Goal: Task Accomplishment & Management: Use online tool/utility

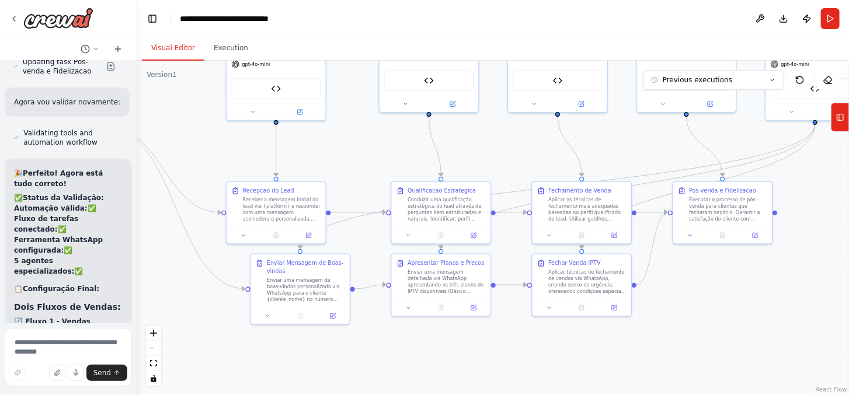
drag, startPoint x: 346, startPoint y: 292, endPoint x: 173, endPoint y: 244, distance: 179.4
click at [173, 244] on div ".deletable-edge-delete-btn { width: 20px; height: 20px; border: 0px solid #ffff…" at bounding box center [493, 228] width 712 height 335
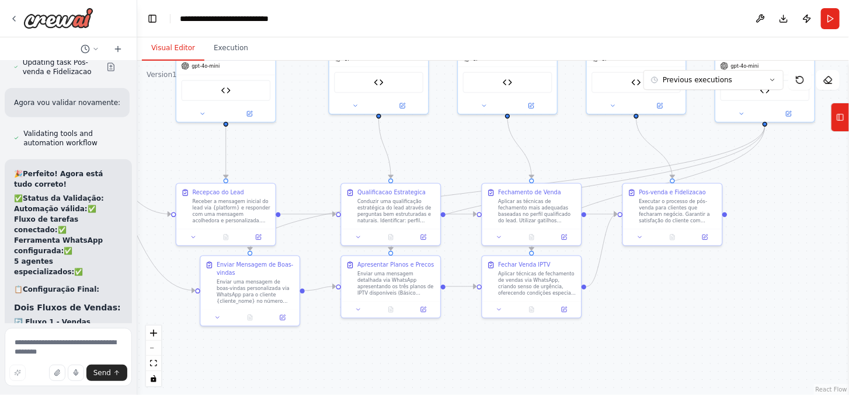
drag, startPoint x: 333, startPoint y: 144, endPoint x: 282, endPoint y: 161, distance: 53.4
click at [282, 161] on div ".deletable-edge-delete-btn { width: 20px; height: 20px; border: 0px solid #ffff…" at bounding box center [493, 228] width 712 height 335
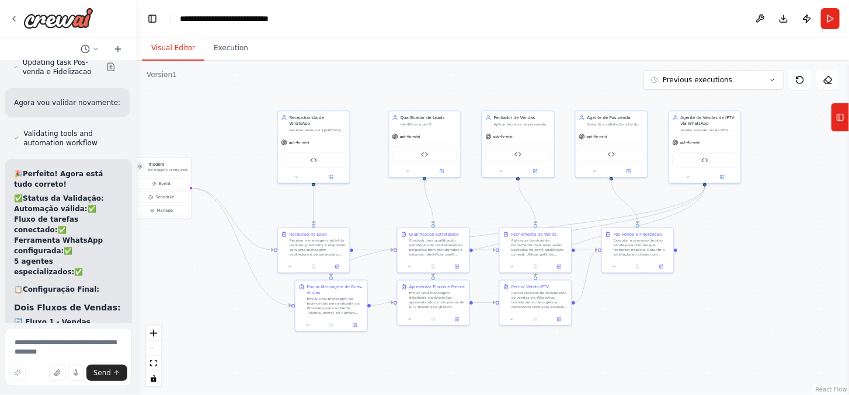
drag, startPoint x: 801, startPoint y: 222, endPoint x: 796, endPoint y: 244, distance: 22.8
click at [796, 244] on div ".deletable-edge-delete-btn { width: 20px; height: 20px; border: 0px solid #ffff…" at bounding box center [493, 228] width 712 height 335
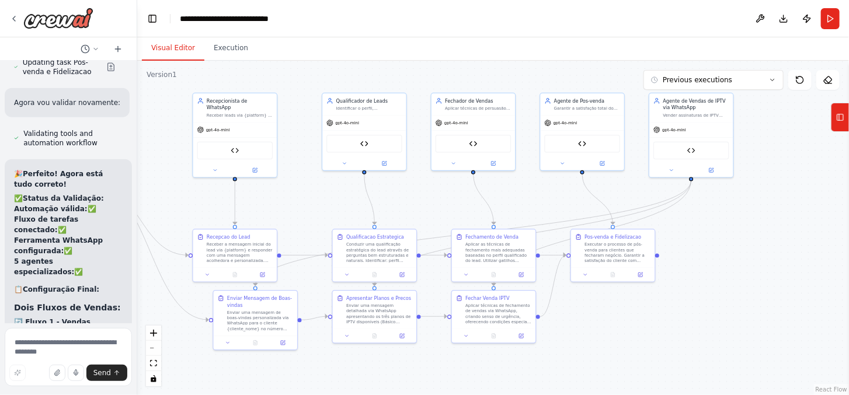
drag, startPoint x: 789, startPoint y: 276, endPoint x: 794, endPoint y: 242, distance: 34.4
click at [794, 242] on div ".deletable-edge-delete-btn { width: 20px; height: 20px; border: 0px solid #ffff…" at bounding box center [493, 228] width 712 height 335
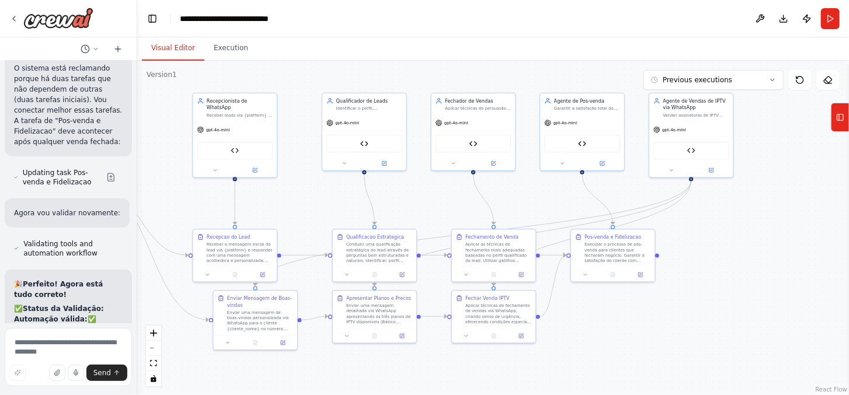
scroll to position [9847, 0]
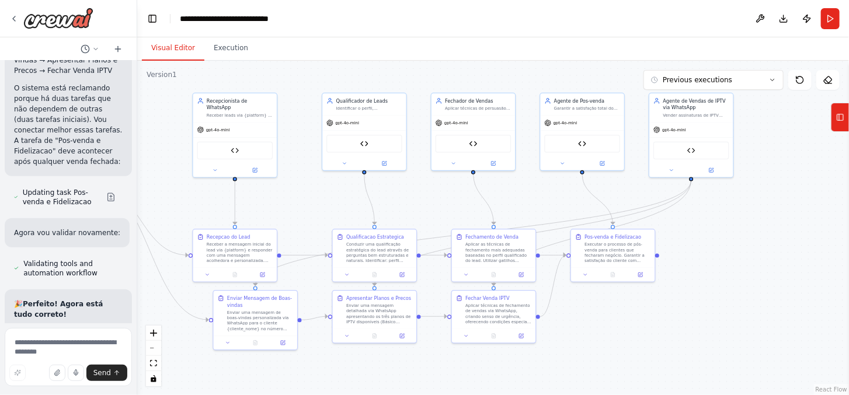
click at [236, 61] on div ".deletable-edge-delete-btn { width: 20px; height: 20px; border: 0px solid #ffff…" at bounding box center [493, 228] width 712 height 335
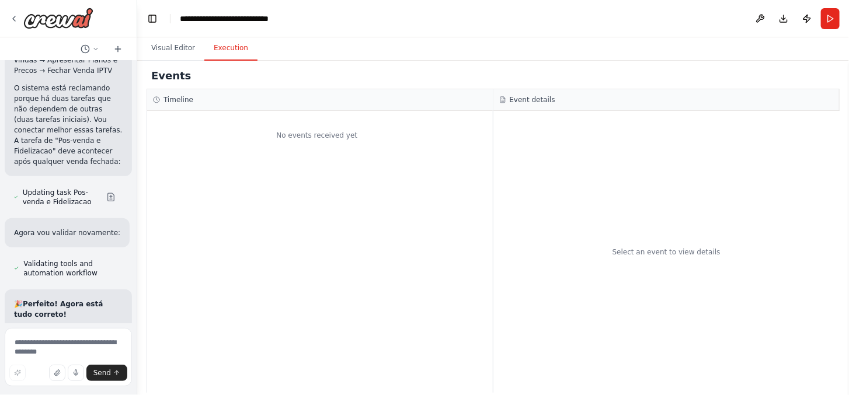
click at [232, 49] on button "Execution" at bounding box center [230, 48] width 53 height 25
click at [253, 137] on div "No events received yet" at bounding box center [317, 135] width 340 height 37
click at [527, 141] on div "Select an event to view details" at bounding box center [667, 252] width 347 height 282
drag, startPoint x: 659, startPoint y: 260, endPoint x: 567, endPoint y: 237, distance: 95.1
click at [655, 259] on div "Select an event to view details" at bounding box center [667, 252] width 347 height 282
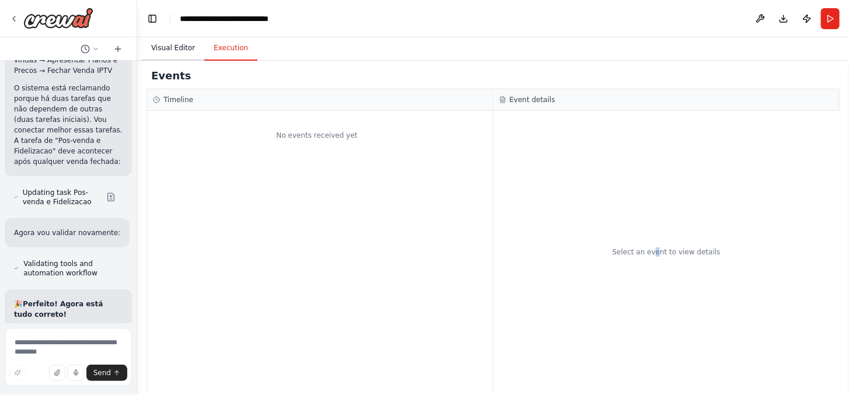
click at [169, 44] on button "Visual Editor" at bounding box center [173, 48] width 63 height 25
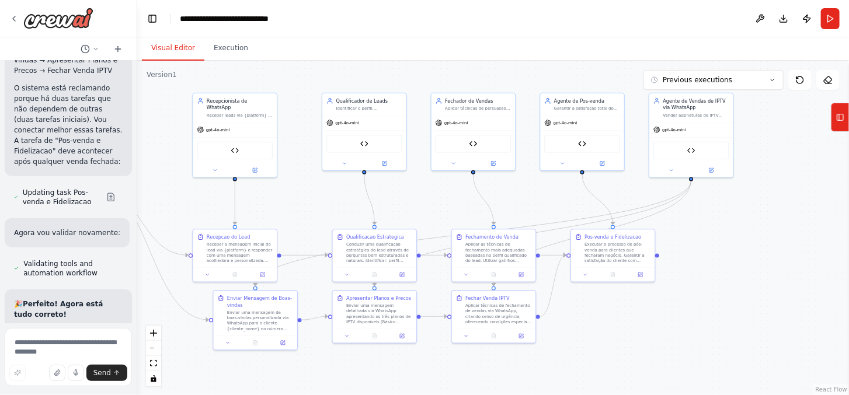
click at [779, 263] on div ".deletable-edge-delete-btn { width: 20px; height: 20px; border: 0px solid #ffff…" at bounding box center [493, 228] width 712 height 335
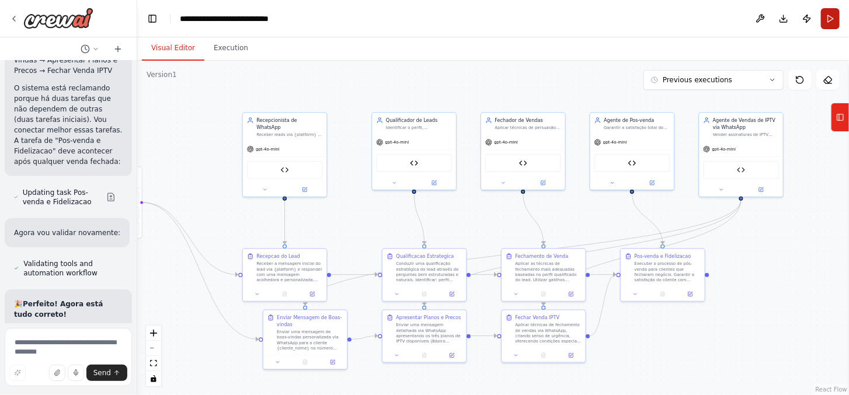
click at [836, 18] on button "Run" at bounding box center [830, 18] width 19 height 21
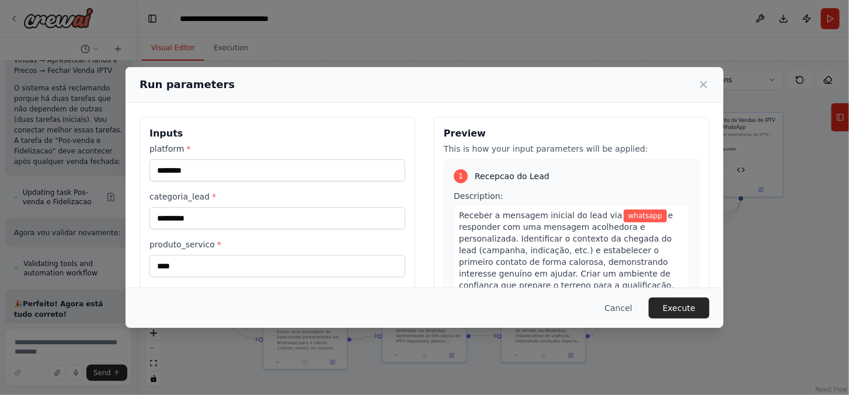
click at [450, 165] on div "1 Recepcao do Lead Description: Receber a mensagem inicial do lead via whatsapp…" at bounding box center [572, 289] width 256 height 261
click at [631, 180] on div "1 Recepcao do Lead" at bounding box center [572, 176] width 236 height 14
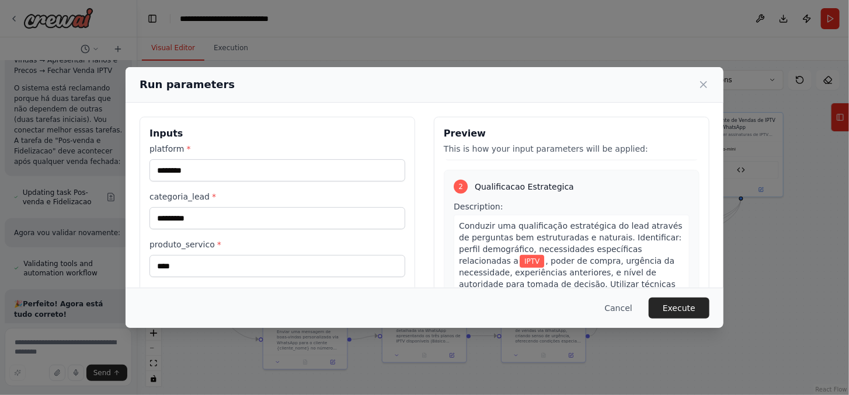
scroll to position [195, 0]
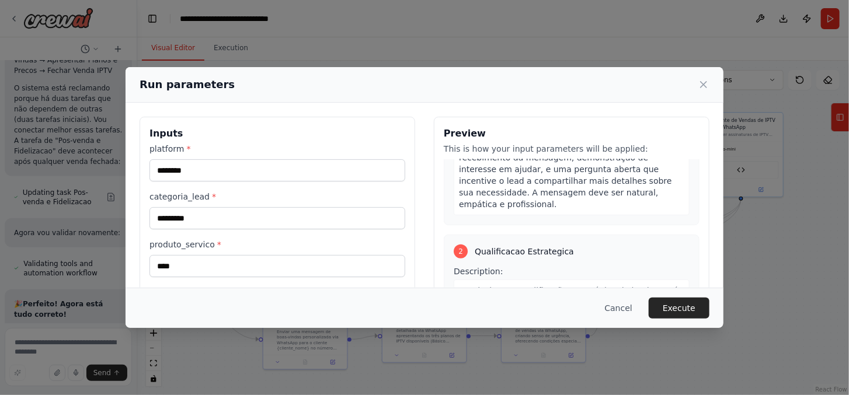
drag, startPoint x: 682, startPoint y: 313, endPoint x: 680, endPoint y: 294, distance: 18.3
click at [682, 312] on button "Execute" at bounding box center [679, 308] width 61 height 21
click at [678, 304] on button "Execute" at bounding box center [679, 308] width 61 height 21
click at [675, 306] on button "Execute" at bounding box center [679, 308] width 61 height 21
click at [675, 304] on button "Execute" at bounding box center [679, 308] width 61 height 21
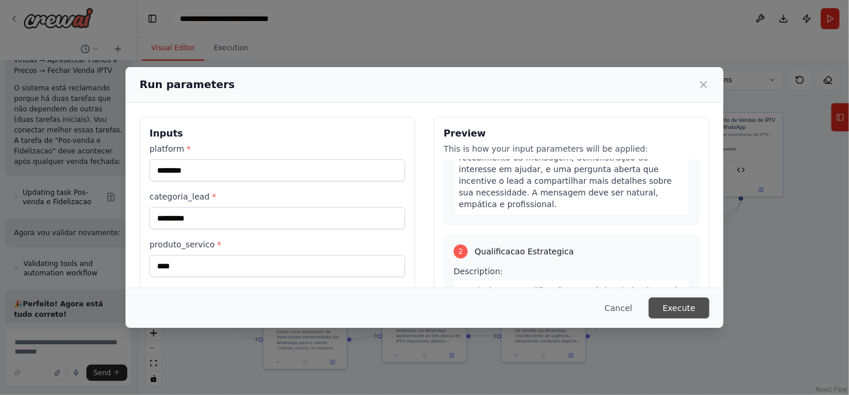
click at [675, 304] on button "Execute" at bounding box center [679, 308] width 61 height 21
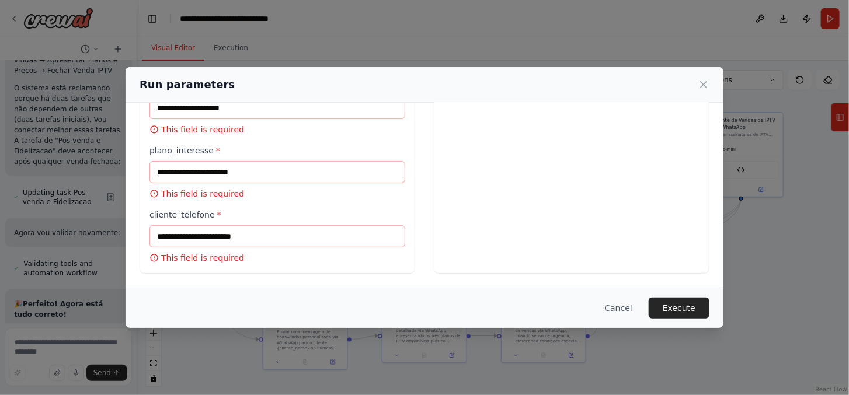
scroll to position [238, 0]
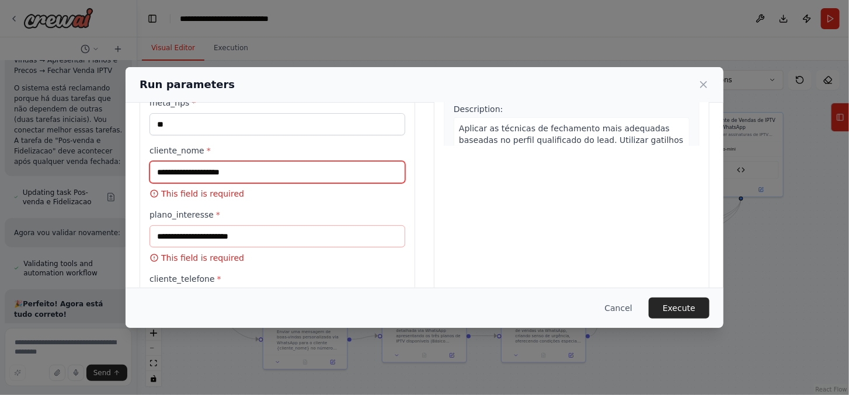
click at [263, 168] on input "cliente_nome *" at bounding box center [278, 172] width 256 height 22
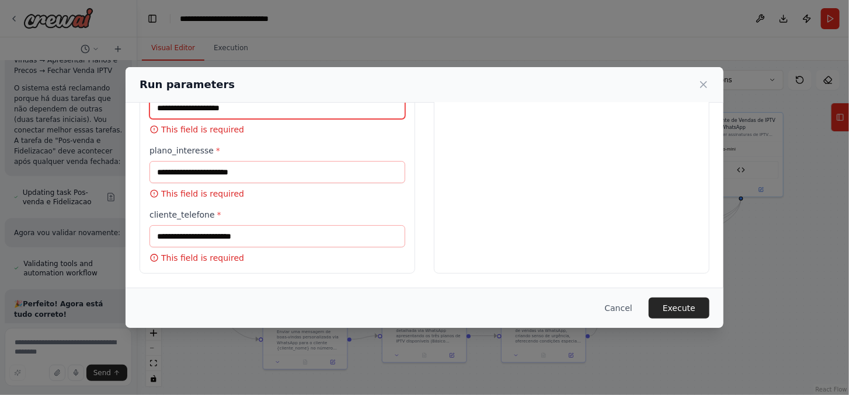
scroll to position [303, 0]
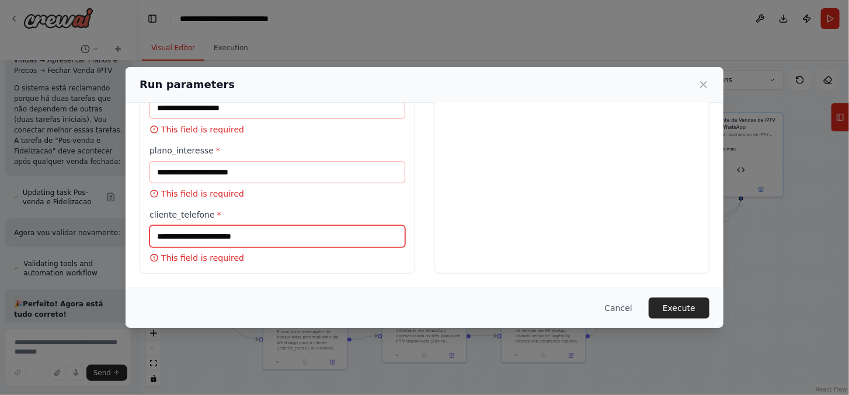
click at [265, 237] on input "cliente_telefone *" at bounding box center [278, 236] width 256 height 22
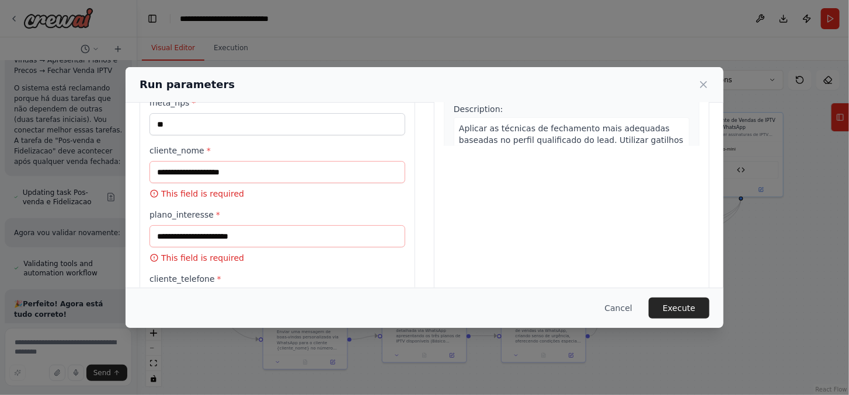
drag, startPoint x: 237, startPoint y: 188, endPoint x: 238, endPoint y: 178, distance: 10.1
click at [237, 185] on div "cliente_nome * This field is required" at bounding box center [278, 172] width 256 height 55
click at [252, 164] on input "cliente_nome *" at bounding box center [278, 172] width 256 height 22
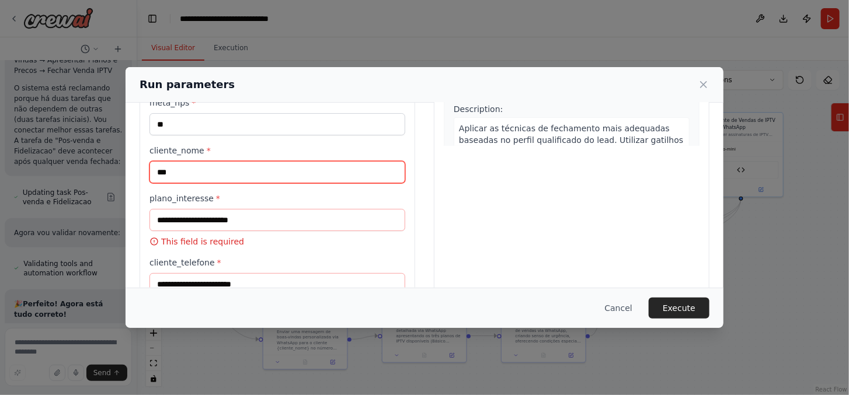
type input "***"
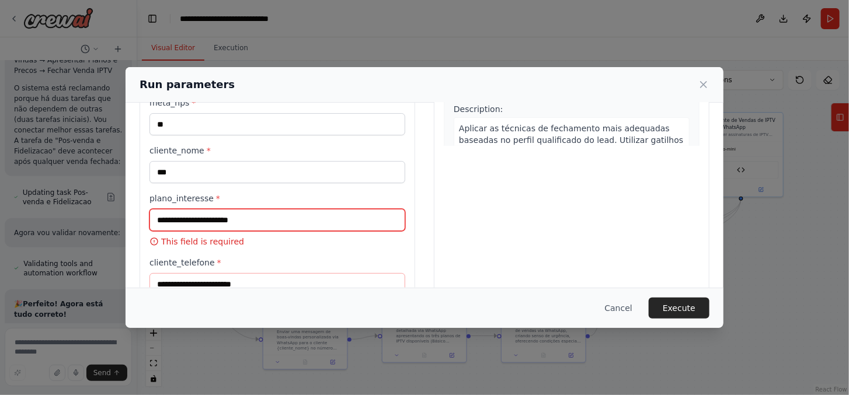
click at [293, 229] on input "plano_interesse *" at bounding box center [278, 220] width 256 height 22
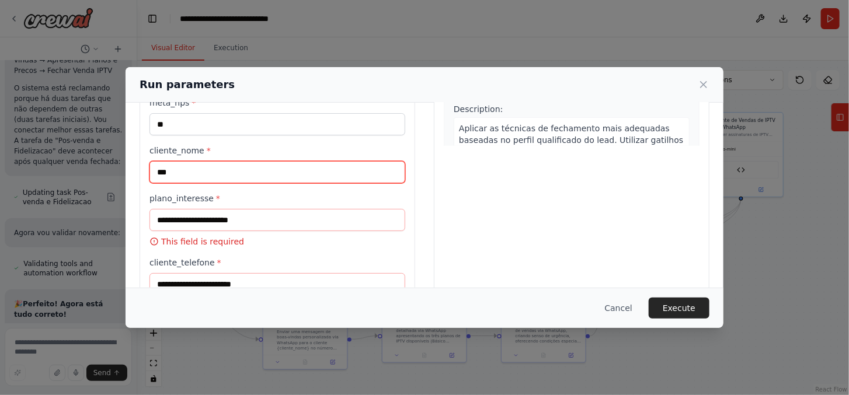
click at [209, 173] on input "***" at bounding box center [278, 172] width 256 height 22
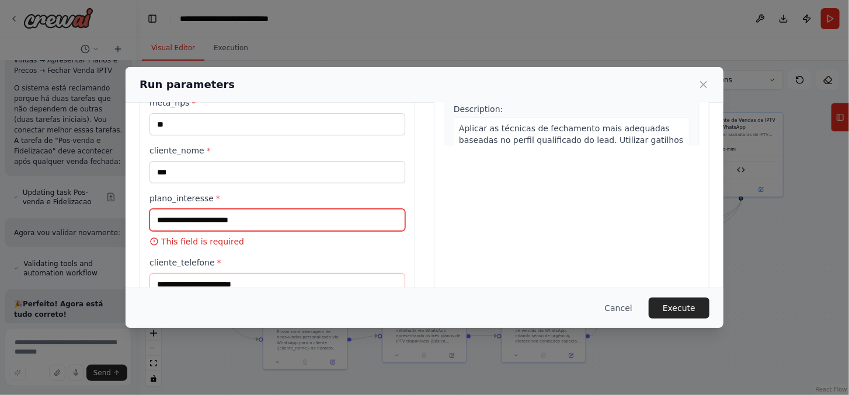
click at [180, 209] on input "plano_interesse *" at bounding box center [278, 220] width 256 height 22
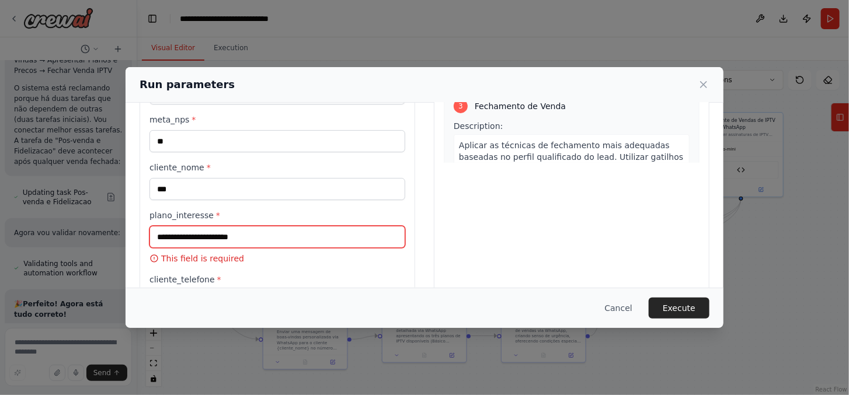
scroll to position [286, 0]
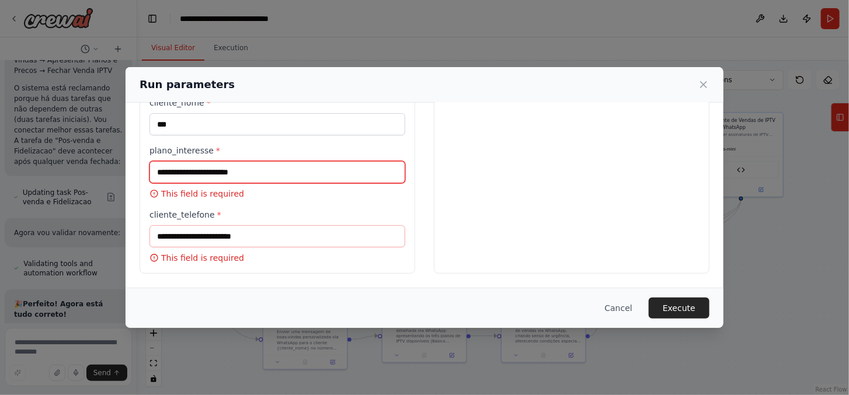
type input "*"
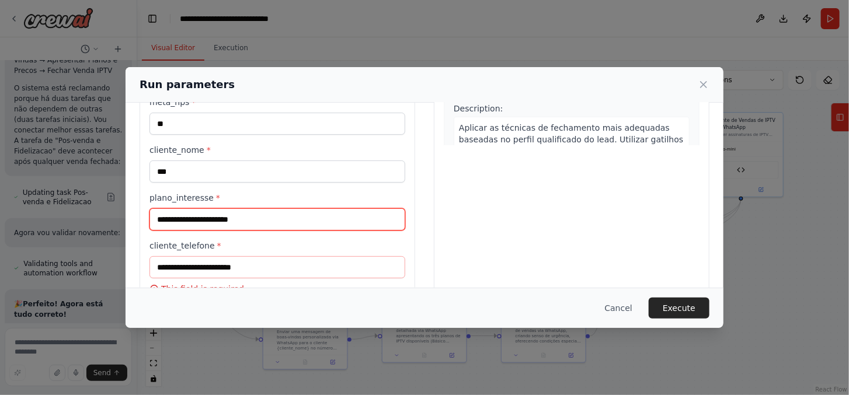
scroll to position [259, 0]
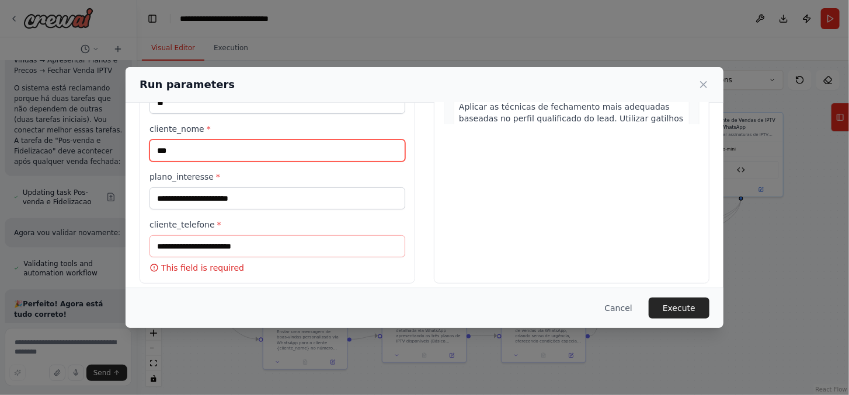
click at [212, 150] on input "***" at bounding box center [278, 151] width 256 height 22
type input "******"
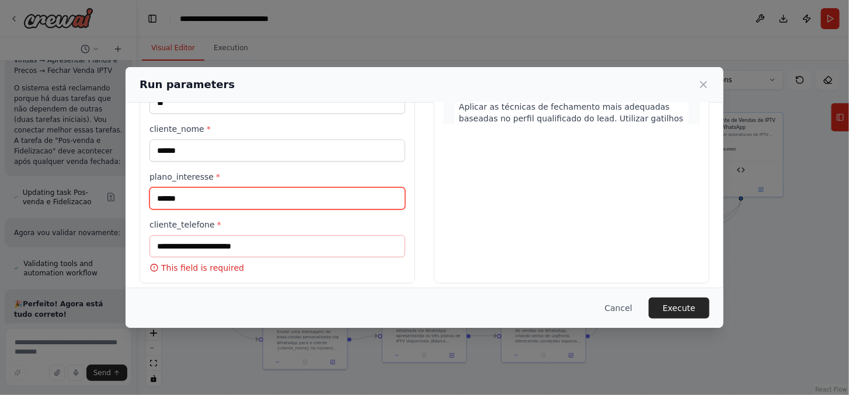
type input "******"
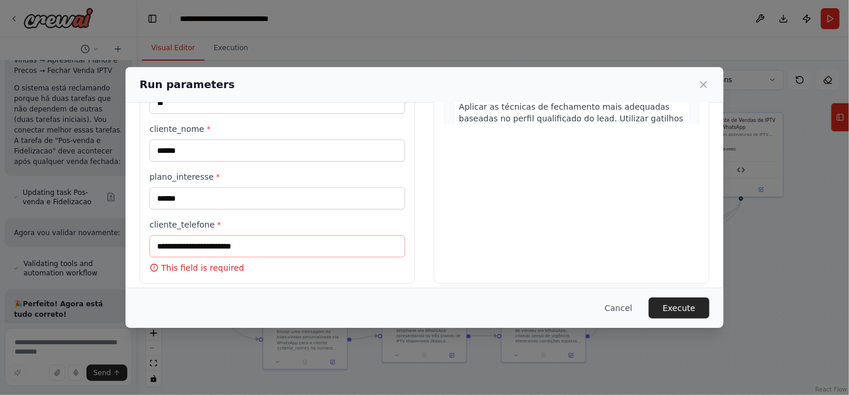
drag, startPoint x: 310, startPoint y: 74, endPoint x: 359, endPoint y: 71, distance: 49.2
click at [359, 71] on div "Run parameters" at bounding box center [425, 85] width 598 height 36
click at [217, 250] on input "cliente_telefone *" at bounding box center [278, 246] width 256 height 22
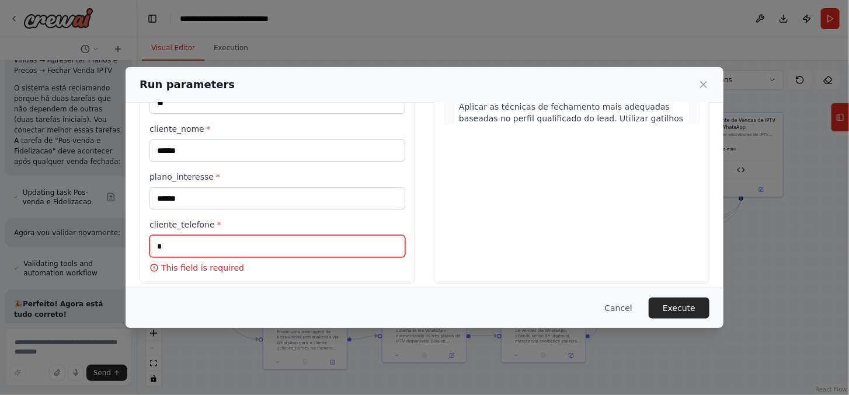
scroll to position [254, 0]
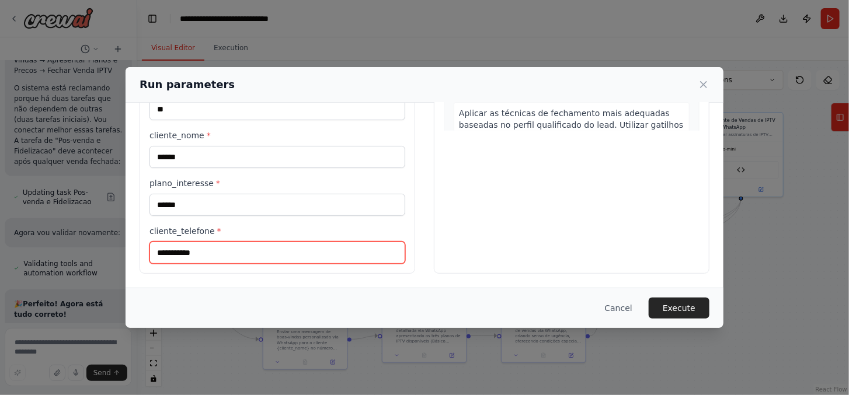
click at [159, 248] on input "**********" at bounding box center [278, 253] width 256 height 22
click at [155, 251] on input "**********" at bounding box center [278, 253] width 256 height 22
type input "**********"
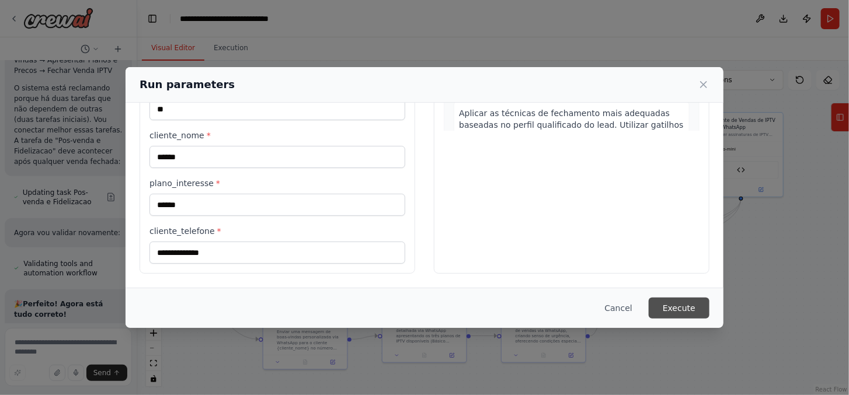
click at [692, 306] on button "Execute" at bounding box center [679, 308] width 61 height 21
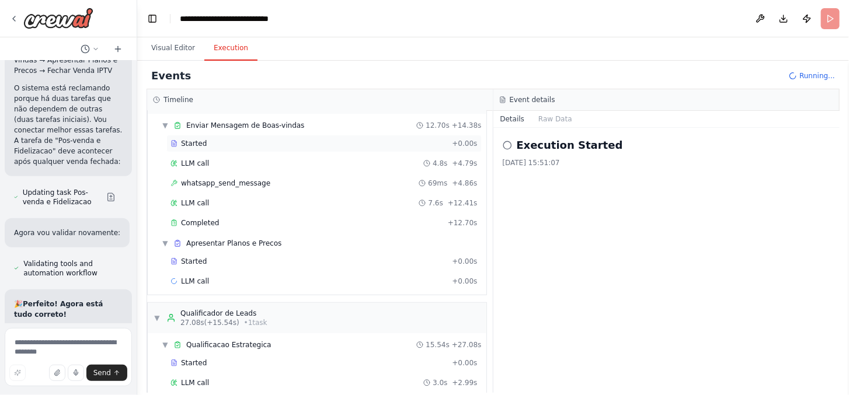
scroll to position [234, 0]
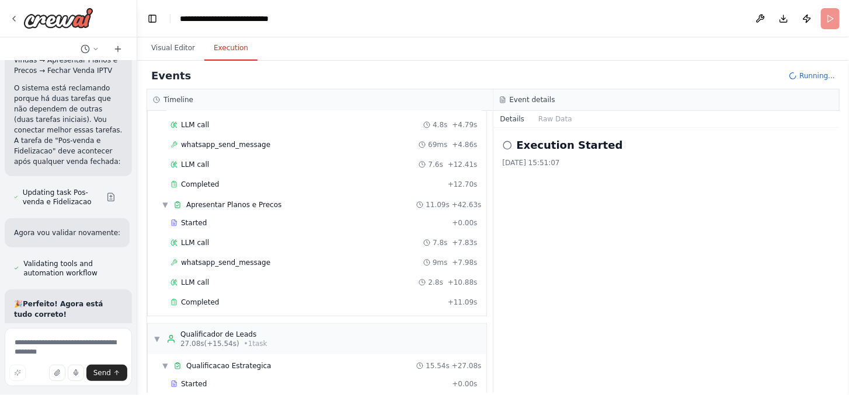
click at [506, 146] on icon at bounding box center [507, 145] width 9 height 9
click at [542, 148] on h2 "Execution Started" at bounding box center [570, 145] width 106 height 16
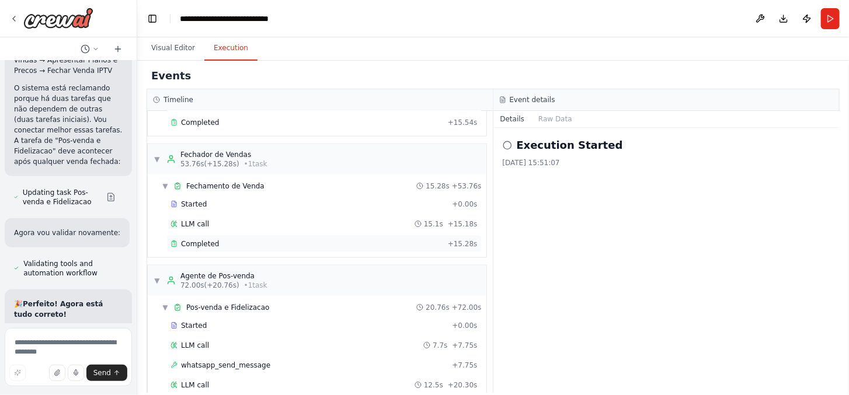
scroll to position [631, 0]
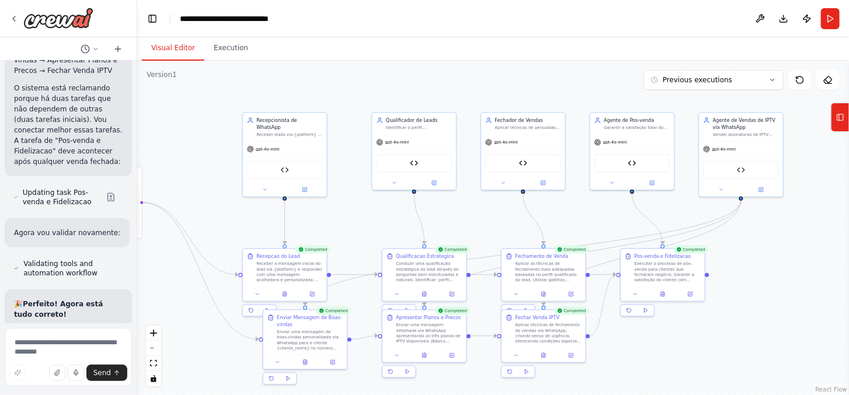
click at [183, 37] on button "Visual Editor" at bounding box center [173, 48] width 63 height 25
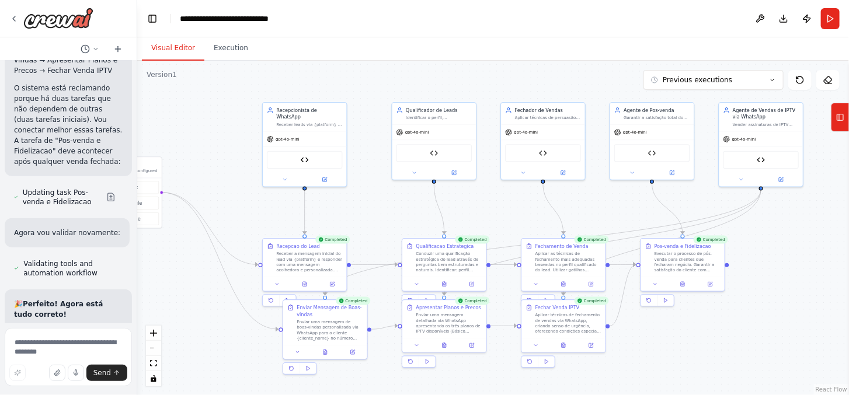
drag, startPoint x: 230, startPoint y: 139, endPoint x: 223, endPoint y: 136, distance: 8.1
click at [223, 136] on div ".deletable-edge-delete-btn { width: 20px; height: 20px; border: 0px solid #ffff…" at bounding box center [493, 228] width 712 height 335
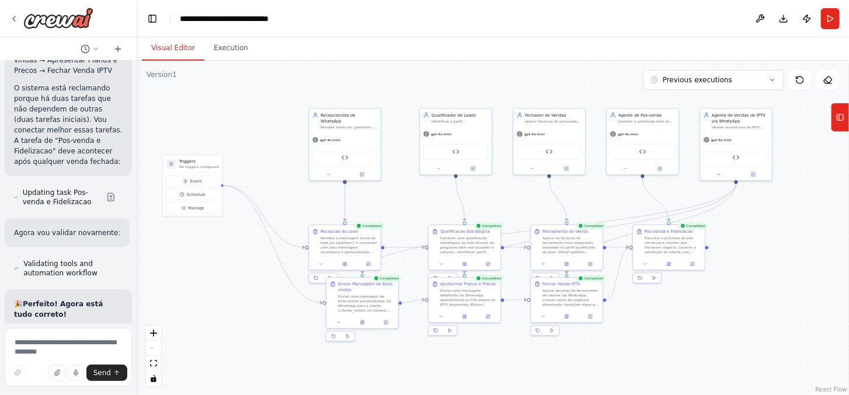
drag, startPoint x: 203, startPoint y: 129, endPoint x: 254, endPoint y: 130, distance: 50.8
click at [254, 130] on div ".deletable-edge-delete-btn { width: 20px; height: 20px; border: 0px solid #ffff…" at bounding box center [493, 228] width 712 height 335
click at [228, 45] on button "Execution" at bounding box center [230, 48] width 53 height 25
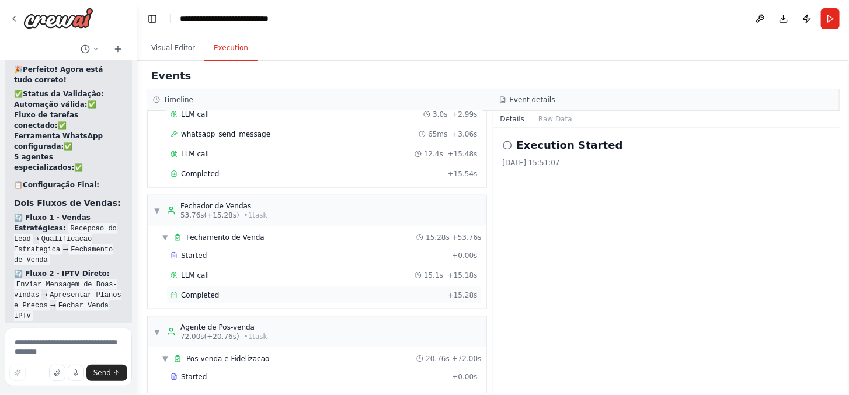
scroll to position [649, 0]
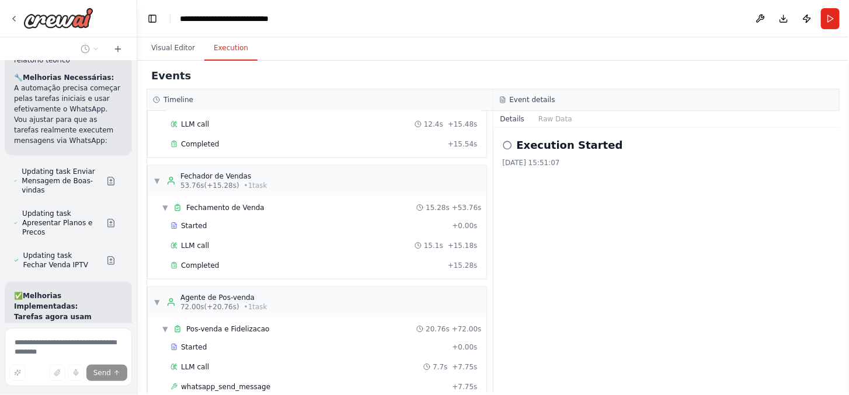
scroll to position [10758, 0]
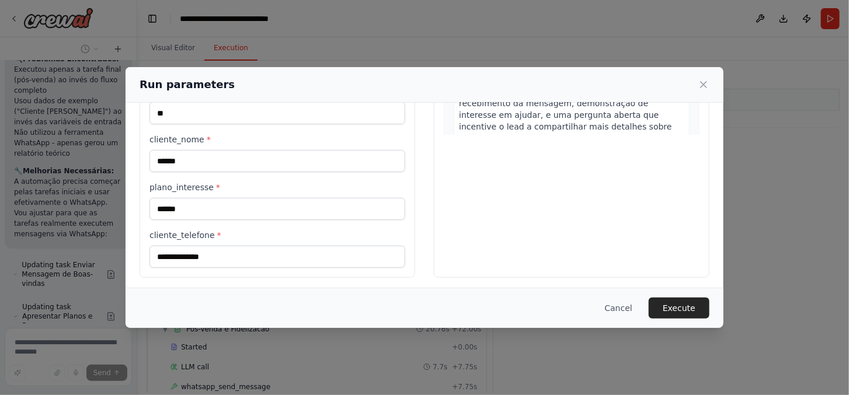
scroll to position [254, 0]
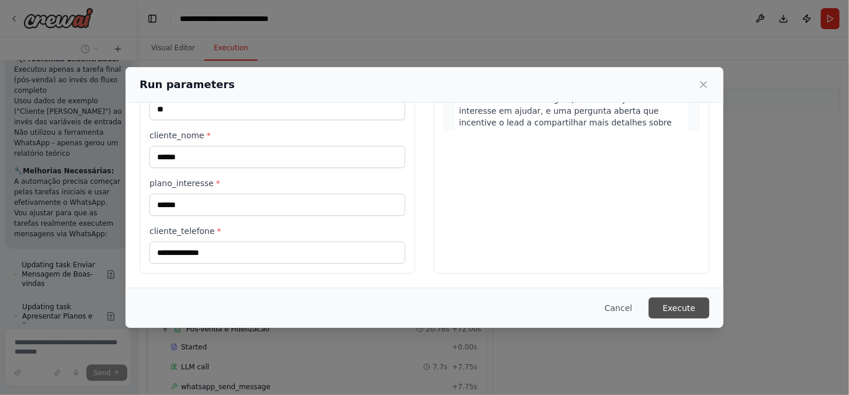
click at [693, 306] on button "Execute" at bounding box center [679, 308] width 61 height 21
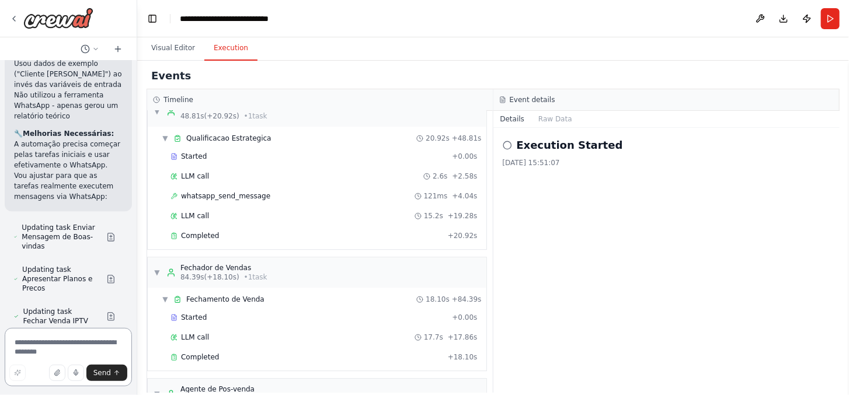
scroll to position [10712, 0]
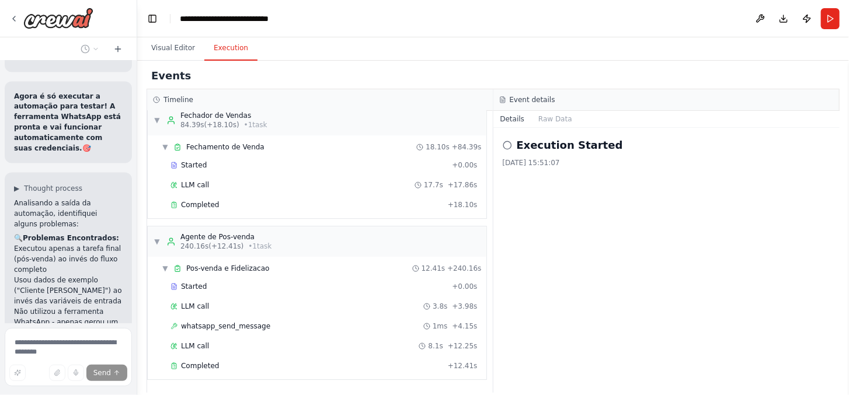
scroll to position [10459, 0]
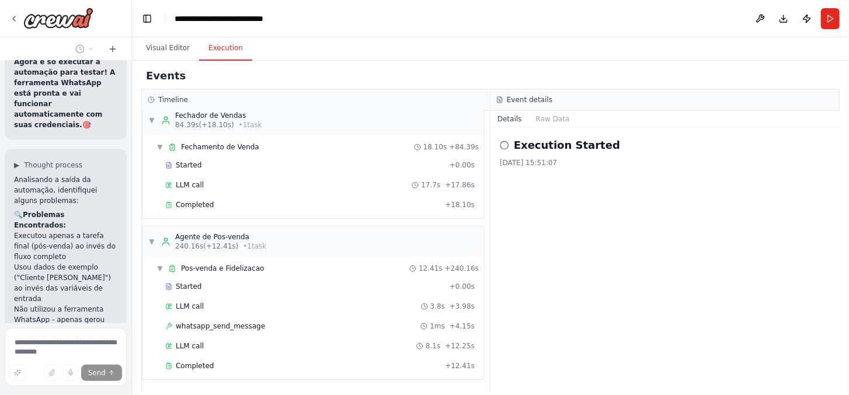
drag, startPoint x: 136, startPoint y: 296, endPoint x: 129, endPoint y: 310, distance: 16.0
click at [131, 310] on div at bounding box center [129, 197] width 5 height 395
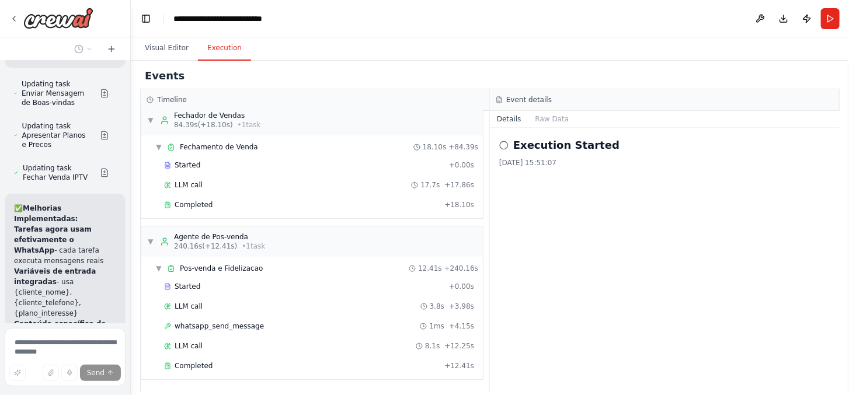
scroll to position [11462, 0]
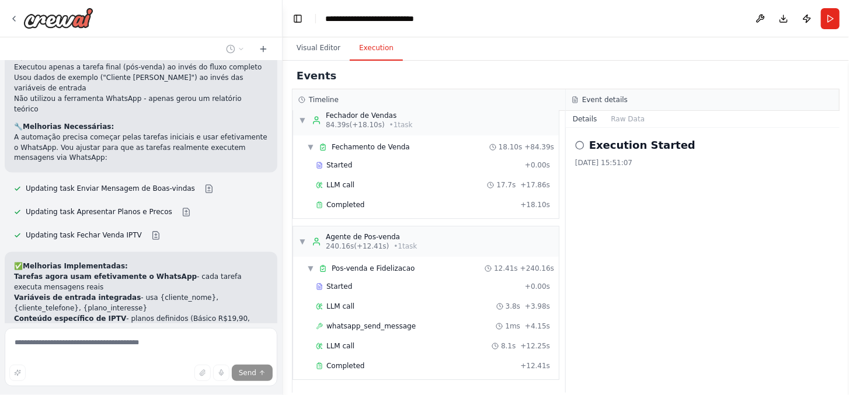
drag, startPoint x: 126, startPoint y: 270, endPoint x: 282, endPoint y: 249, distance: 157.4
click at [283, 249] on div "Hello! I'm the CrewAI assistant. What kind of automation do you want to build? …" at bounding box center [424, 197] width 849 height 395
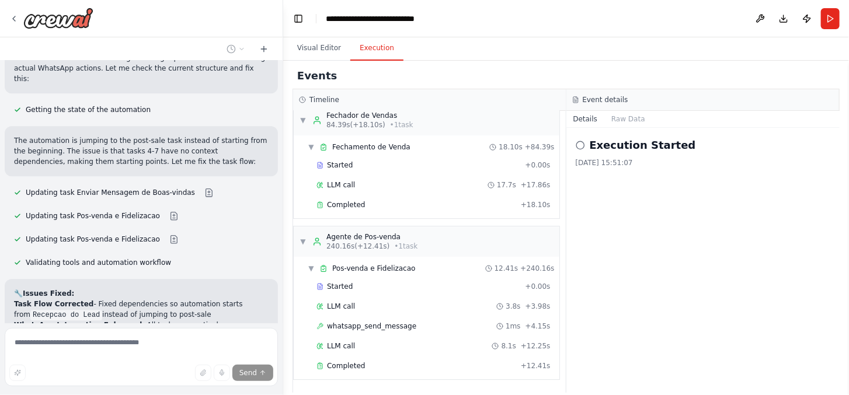
scroll to position [6969, 0]
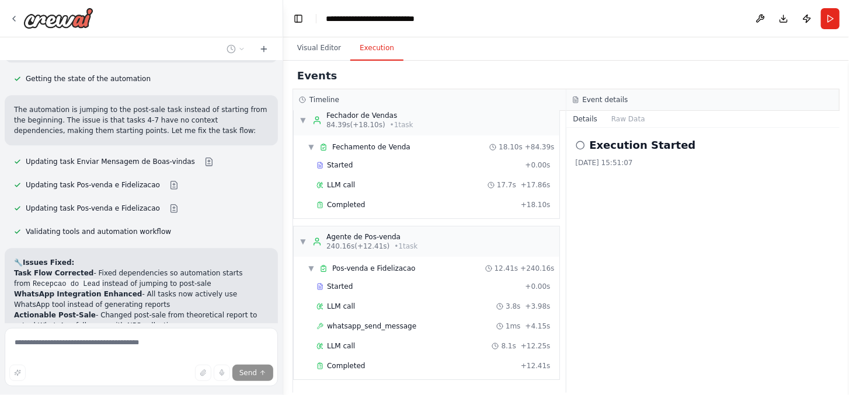
click at [125, 326] on form "Send" at bounding box center [141, 360] width 283 height 72
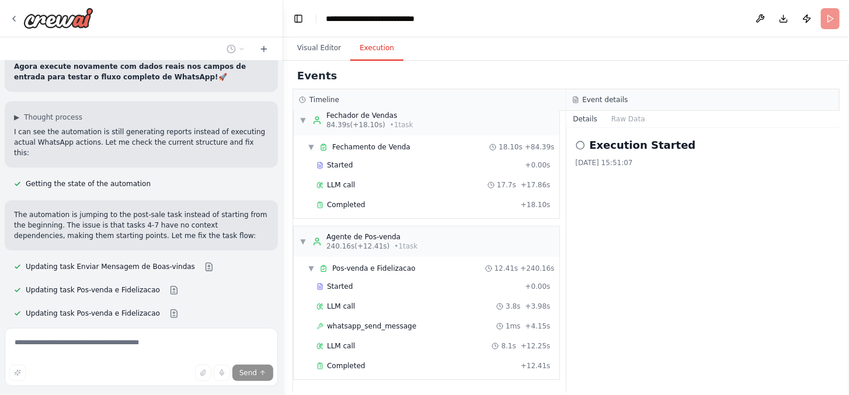
scroll to position [6883, 0]
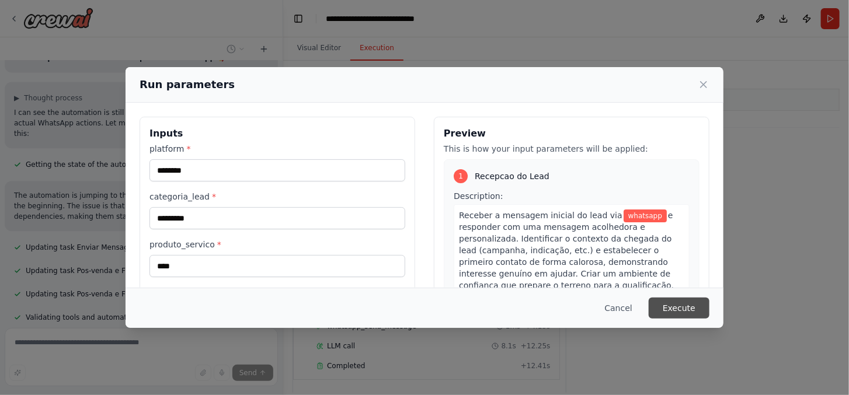
click at [672, 304] on button "Execute" at bounding box center [679, 308] width 61 height 21
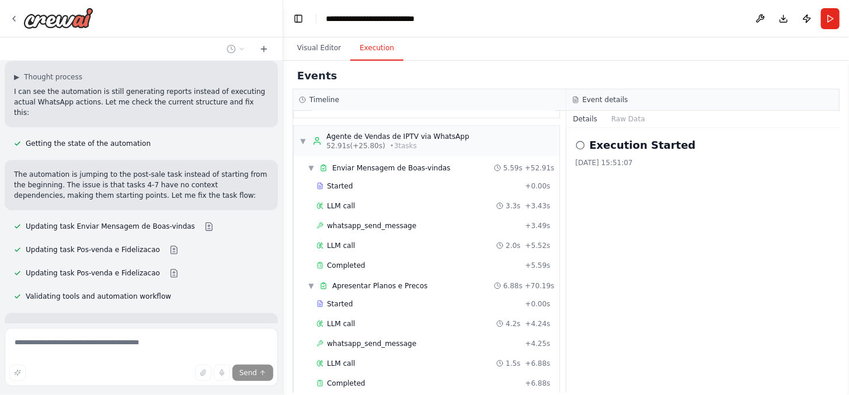
scroll to position [6839, 0]
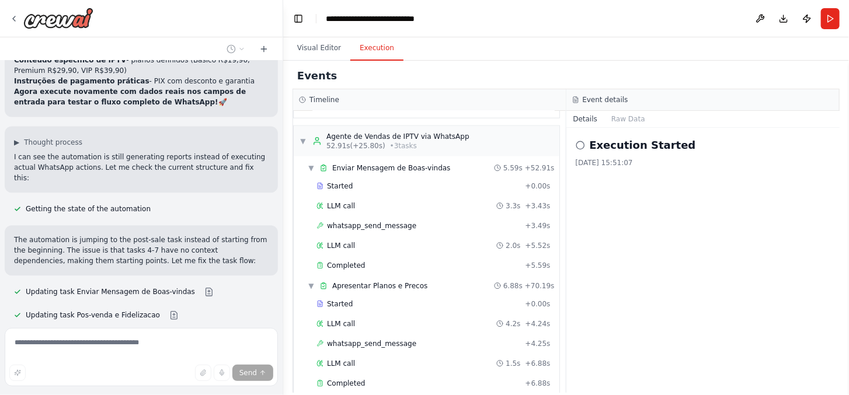
click at [158, 337] on div "Send" at bounding box center [141, 359] width 273 height 63
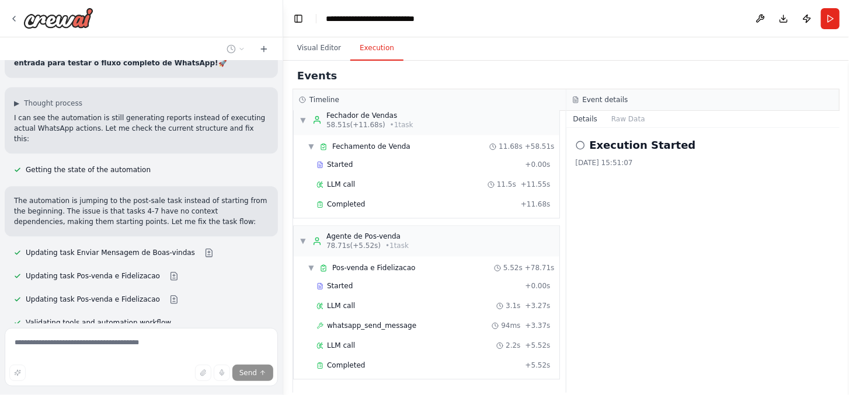
scroll to position [6969, 0]
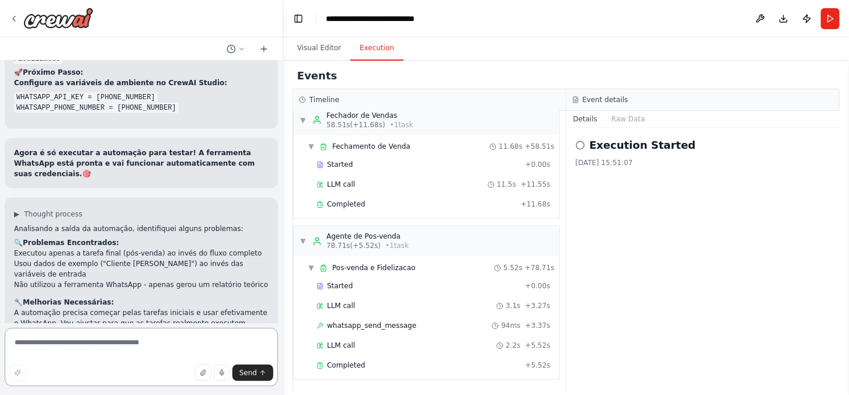
scroll to position [6403, 0]
click at [117, 337] on textarea at bounding box center [141, 357] width 273 height 58
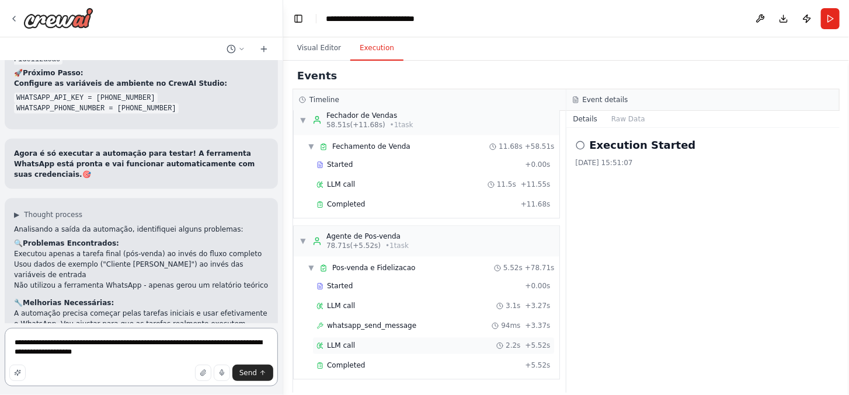
type textarea "**********"
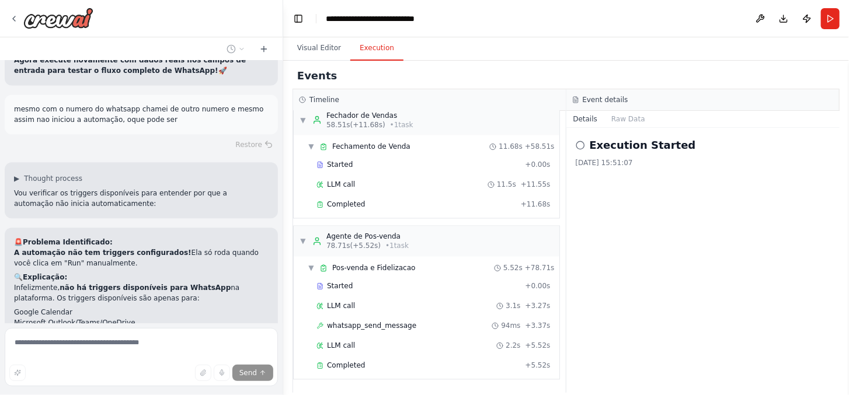
scroll to position [6785, 0]
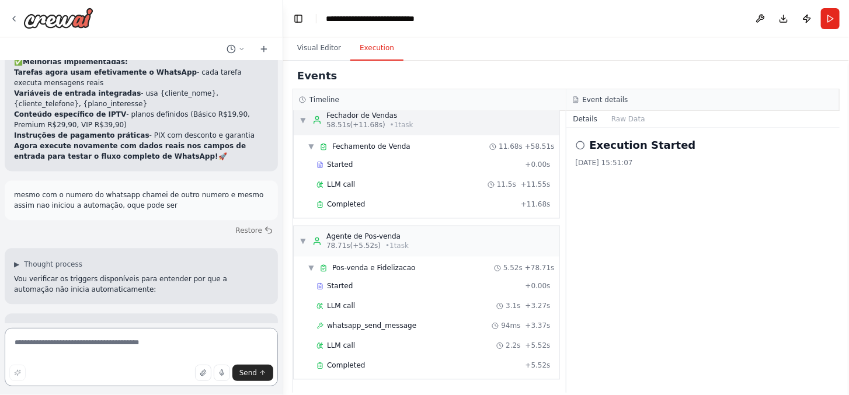
click at [399, 120] on div "Hello! I'm the CrewAI assistant. What kind of automation do you want to build? …" at bounding box center [424, 197] width 849 height 395
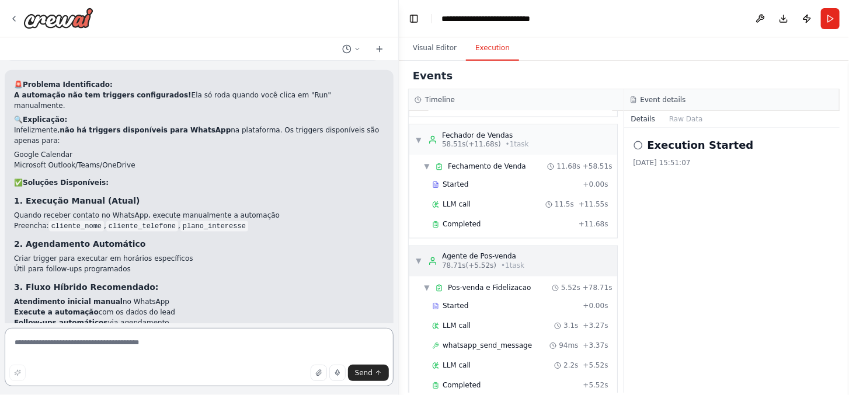
scroll to position [880, 0]
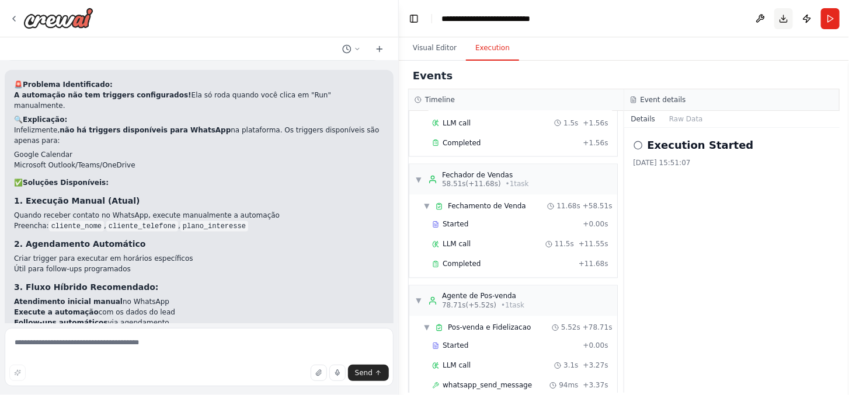
click at [784, 15] on button "Download" at bounding box center [784, 18] width 19 height 21
